Goal: Transaction & Acquisition: Subscribe to service/newsletter

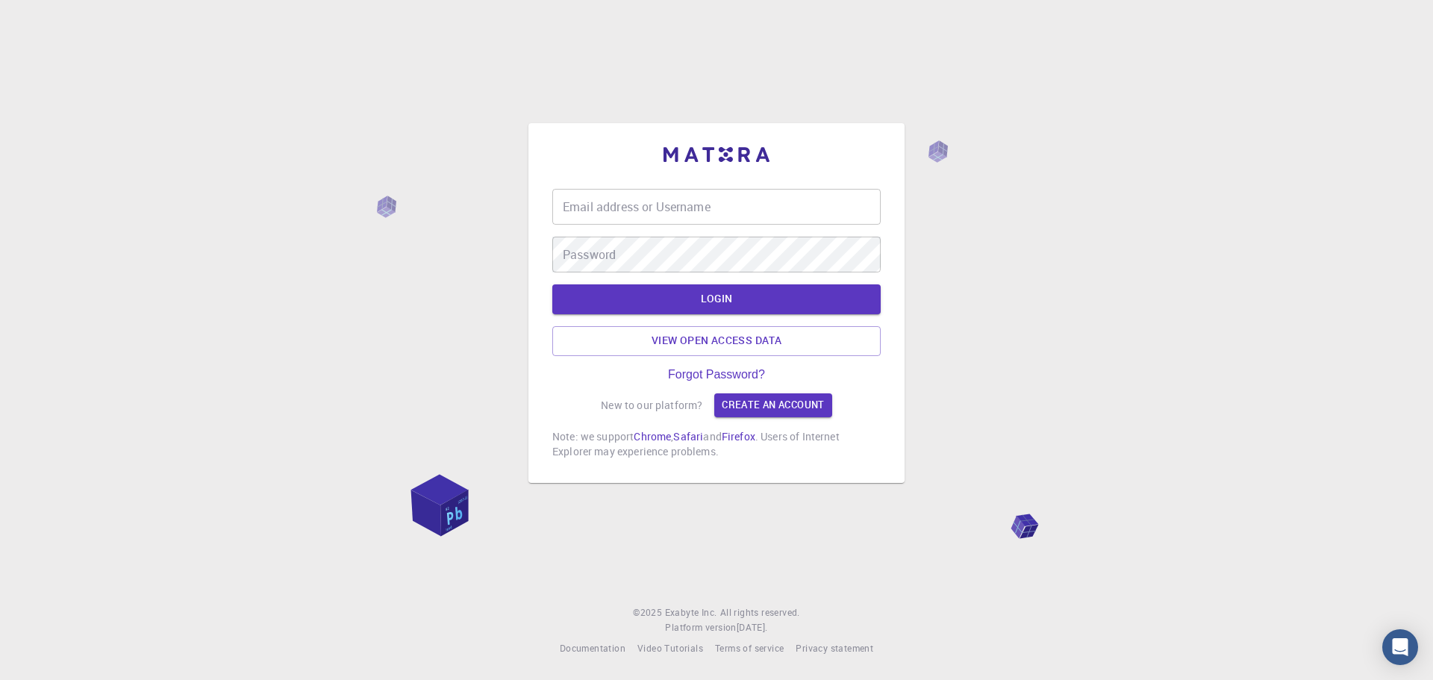
click at [717, 208] on input "Email address or Username" at bounding box center [716, 207] width 328 height 36
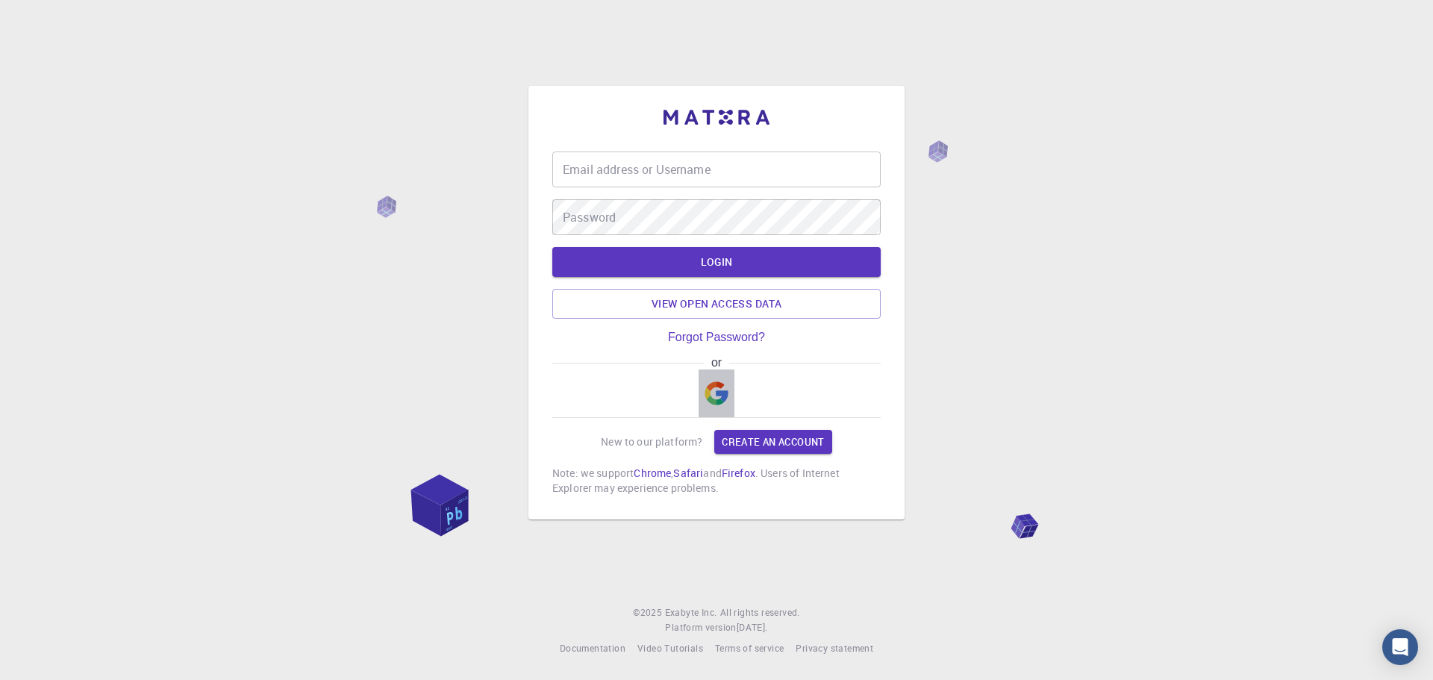
click at [712, 395] on img "button" at bounding box center [717, 393] width 24 height 24
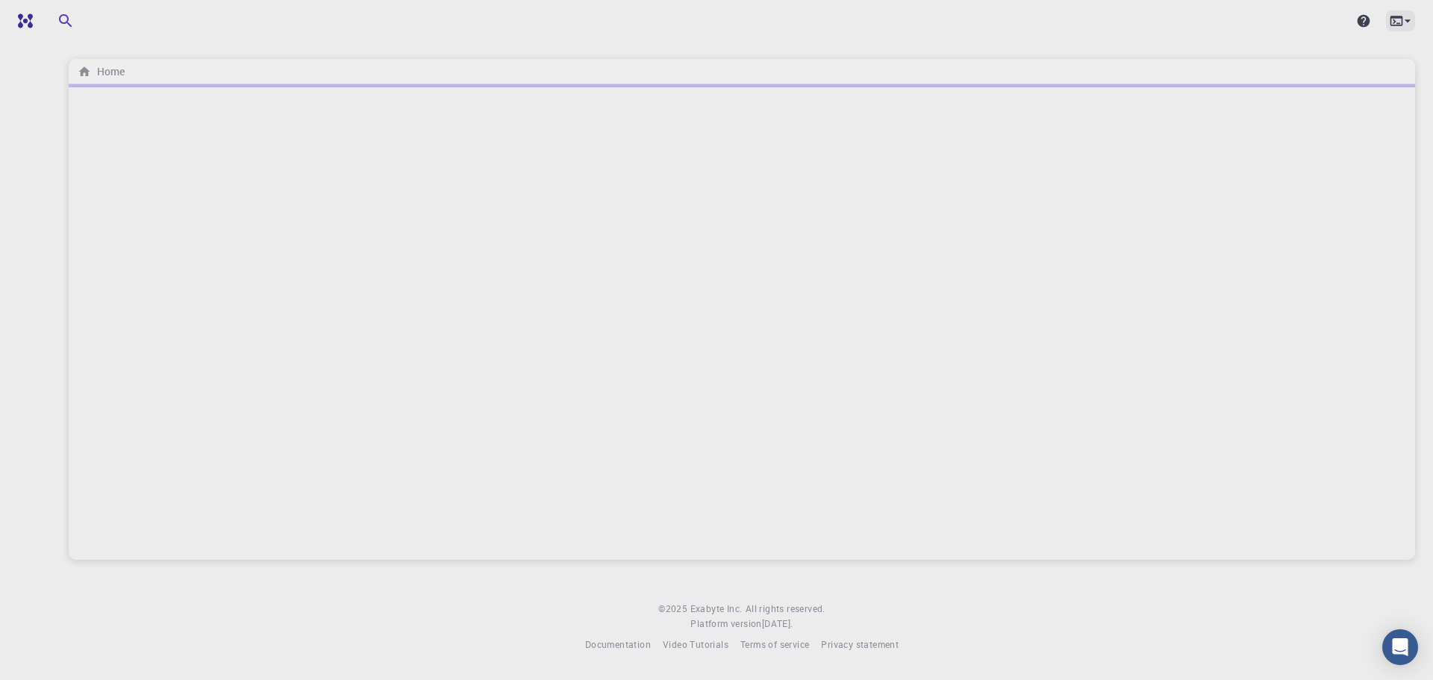
click at [1409, 21] on icon at bounding box center [1408, 20] width 6 height 3
click at [28, 22] on div at bounding box center [716, 340] width 1433 height 680
click at [125, 72] on div "Home" at bounding box center [101, 71] width 53 height 16
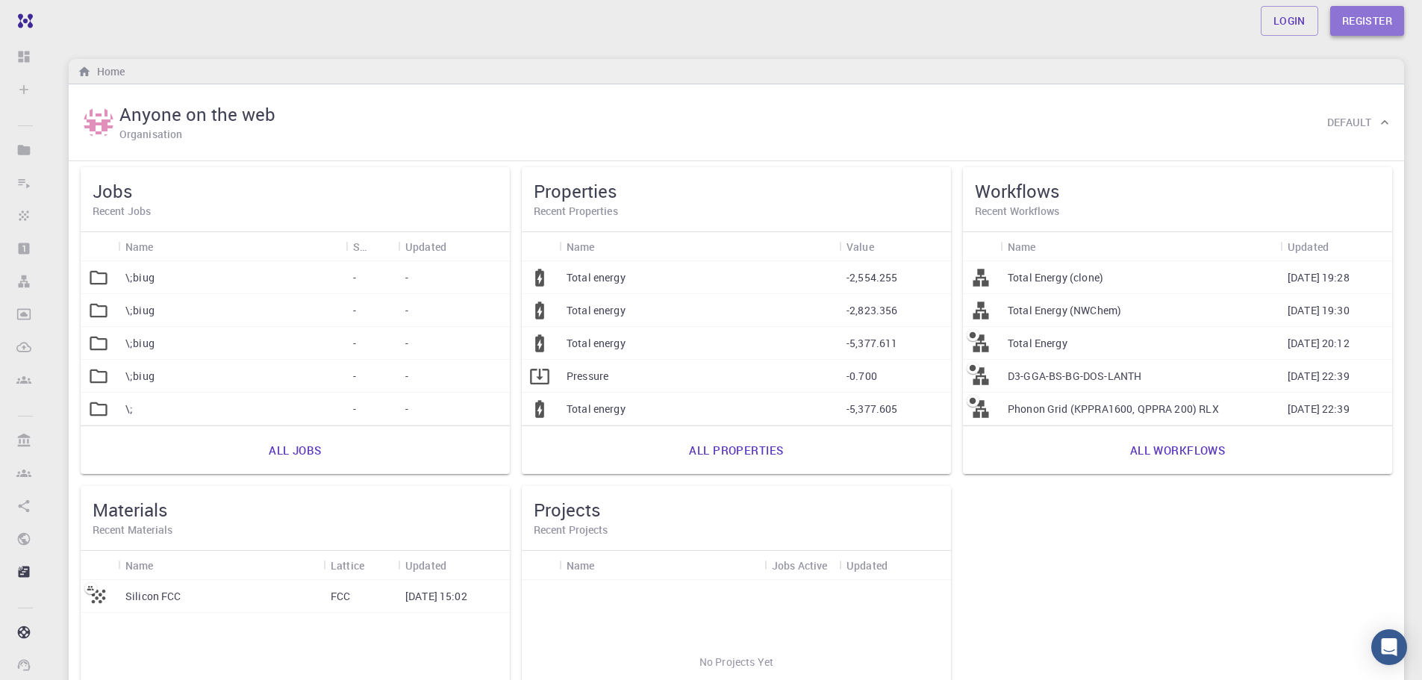
click at [1371, 19] on link "Register" at bounding box center [1367, 21] width 74 height 30
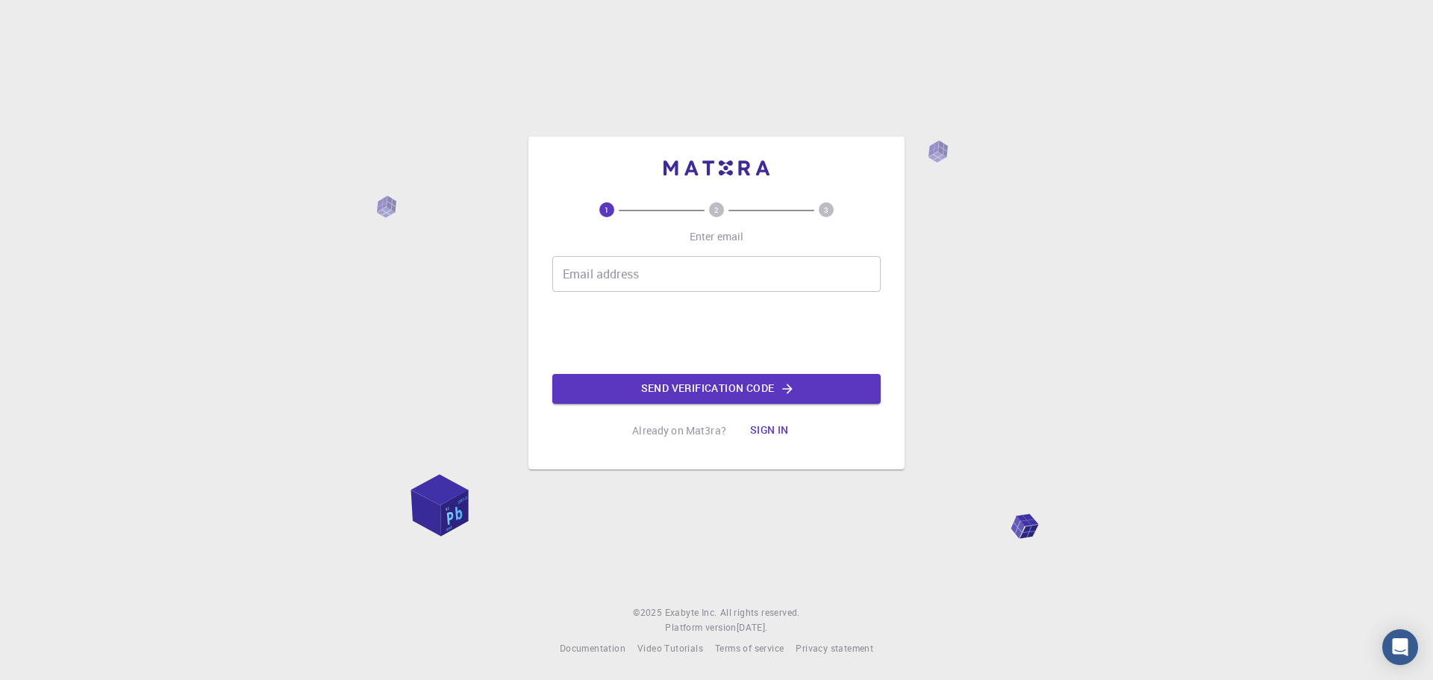
click at [644, 280] on input "Email address" at bounding box center [716, 274] width 328 height 36
type input "[EMAIL_ADDRESS][DOMAIN_NAME]"
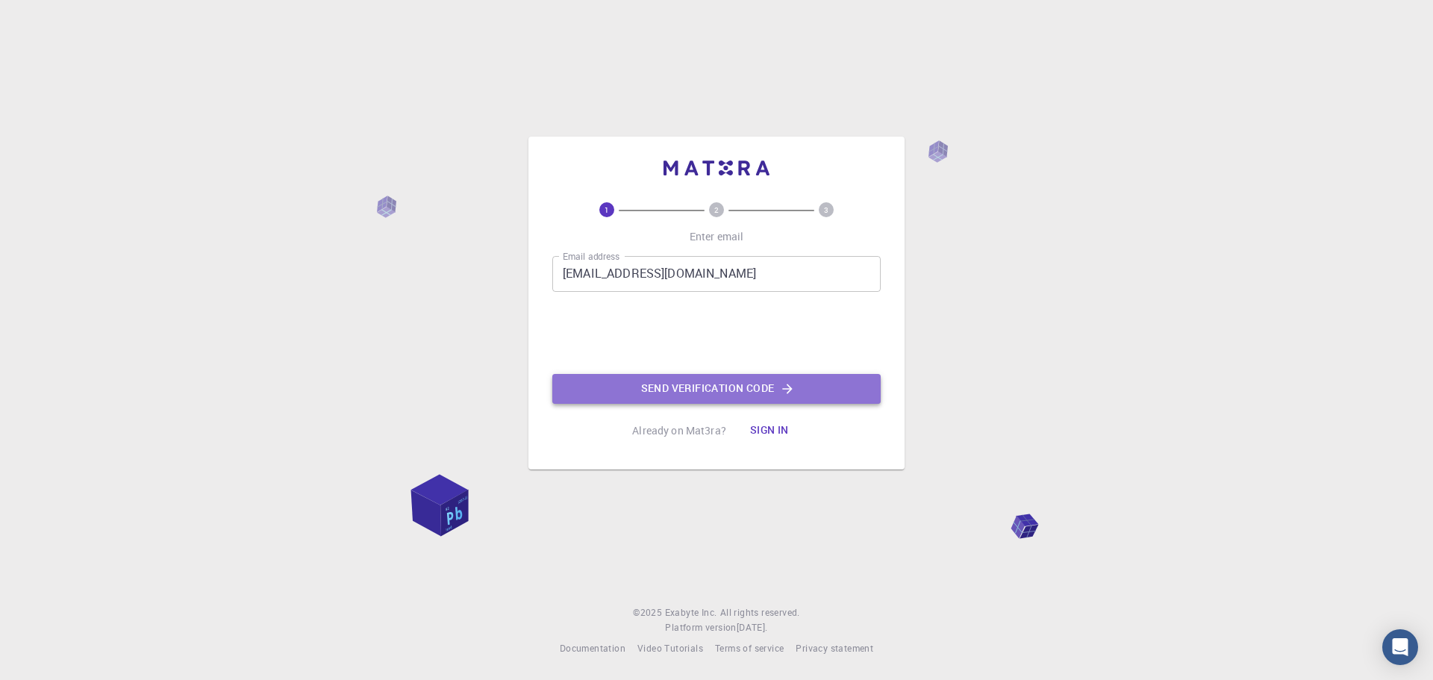
click at [748, 393] on button "Send verification code" at bounding box center [716, 389] width 328 height 30
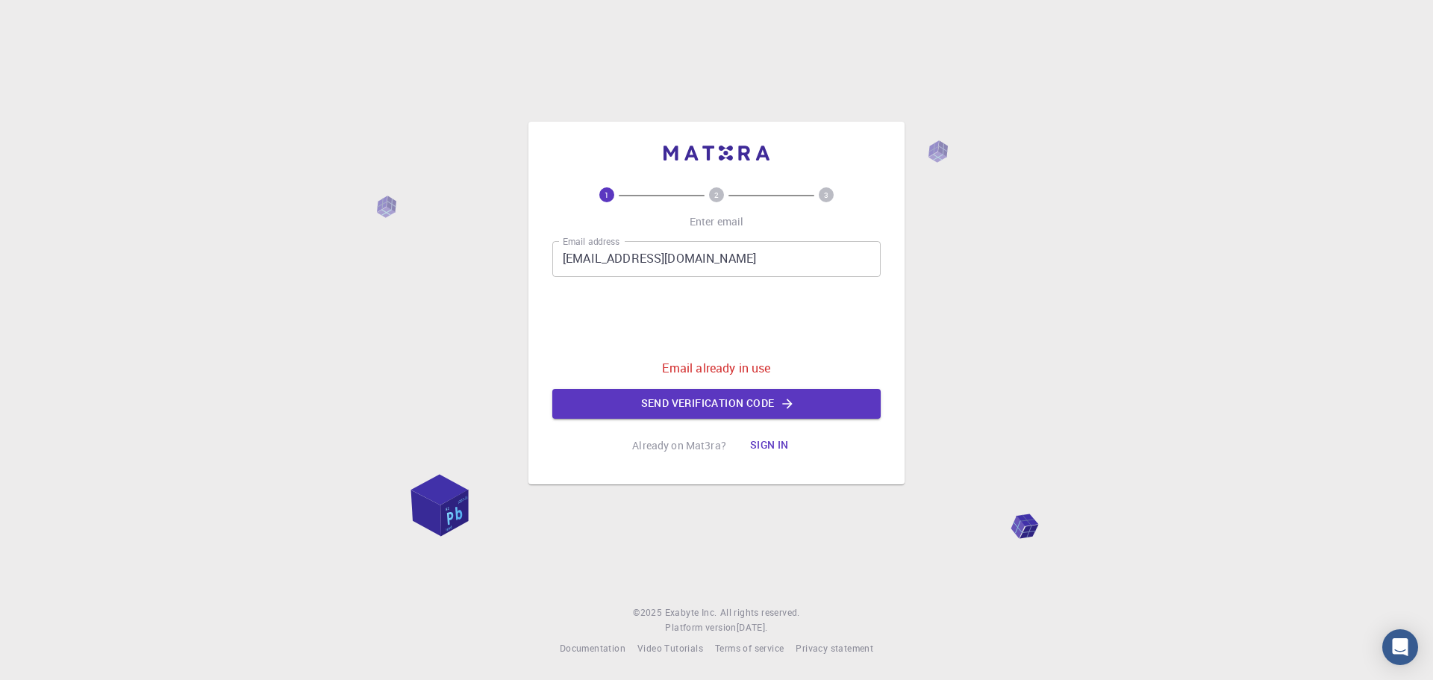
click at [779, 443] on button "Sign in" at bounding box center [769, 446] width 63 height 30
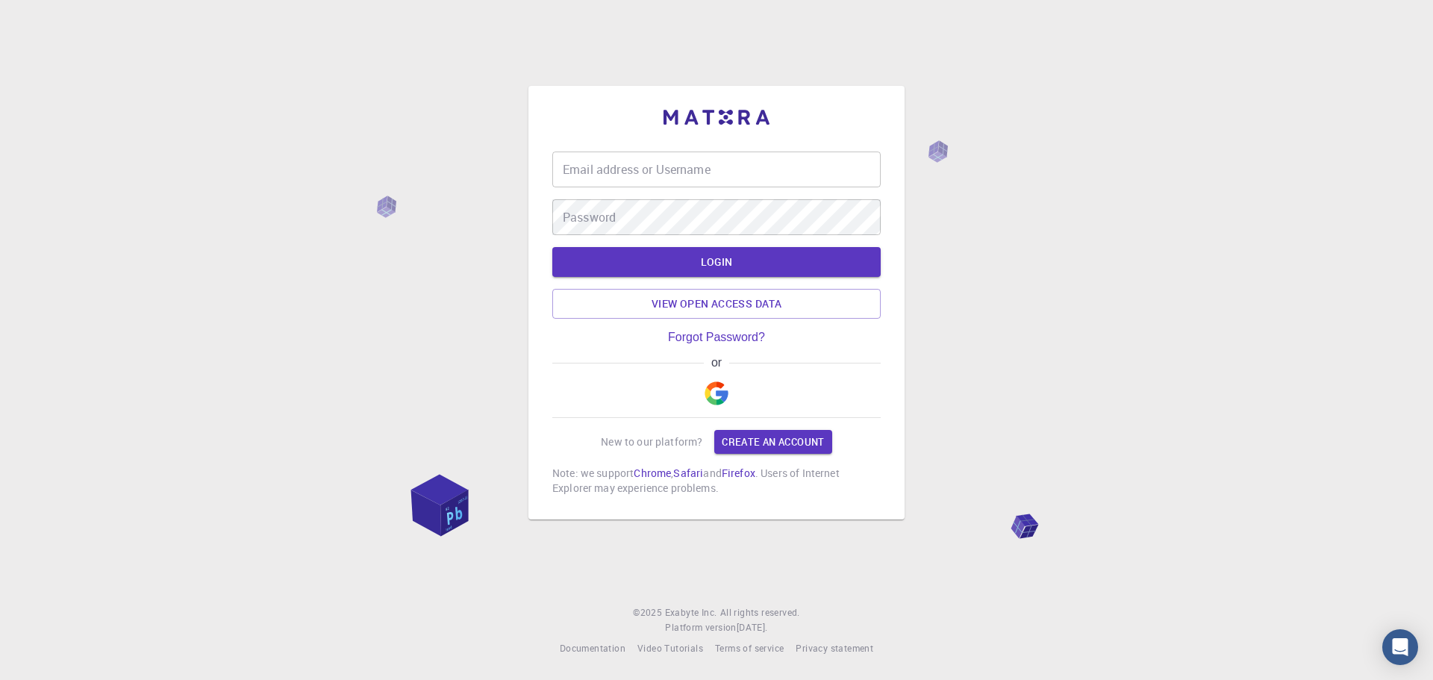
click at [711, 393] on img "button" at bounding box center [717, 393] width 24 height 24
click at [722, 395] on img "button" at bounding box center [717, 393] width 24 height 24
